Goal: Information Seeking & Learning: Learn about a topic

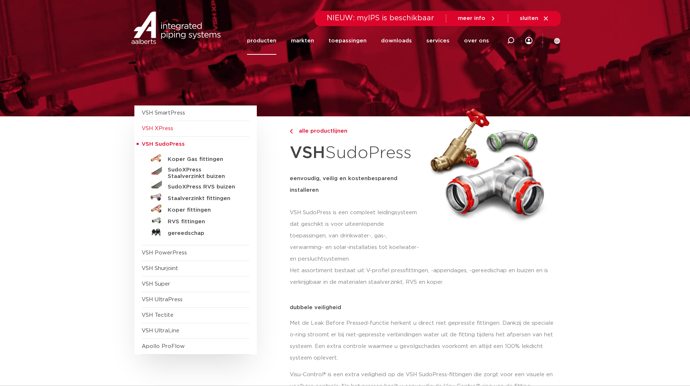
click at [187, 130] on span "VSH XPress" at bounding box center [196, 129] width 108 height 16
click at [164, 129] on span "VSH XPress" at bounding box center [157, 128] width 31 height 5
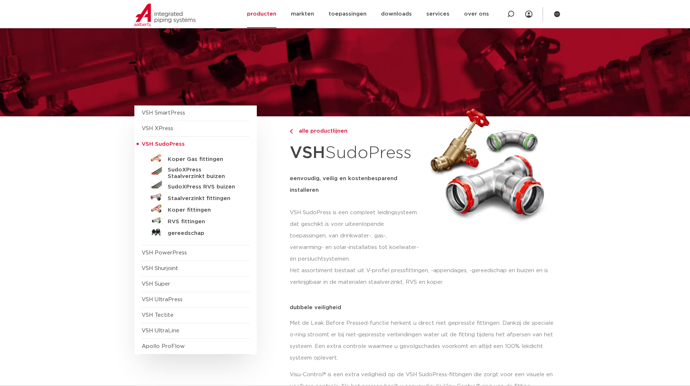
scroll to position [72, 0]
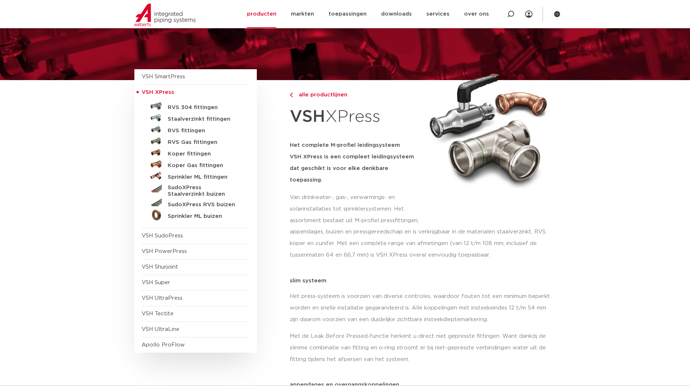
scroll to position [72, 0]
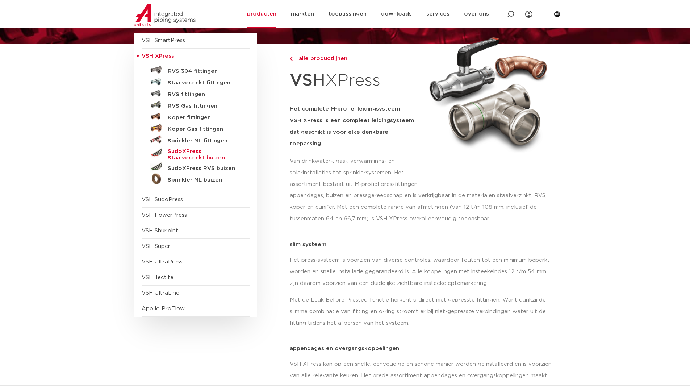
click at [182, 156] on h5 "SudoXPress Staalverzinkt buizen" at bounding box center [204, 154] width 72 height 13
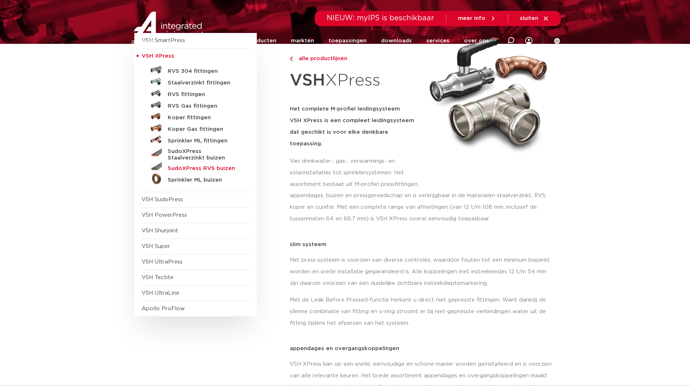
click at [229, 170] on h5 "SudoXPress RVS buizen" at bounding box center [204, 168] width 72 height 7
